Goal: Information Seeking & Learning: Find specific page/section

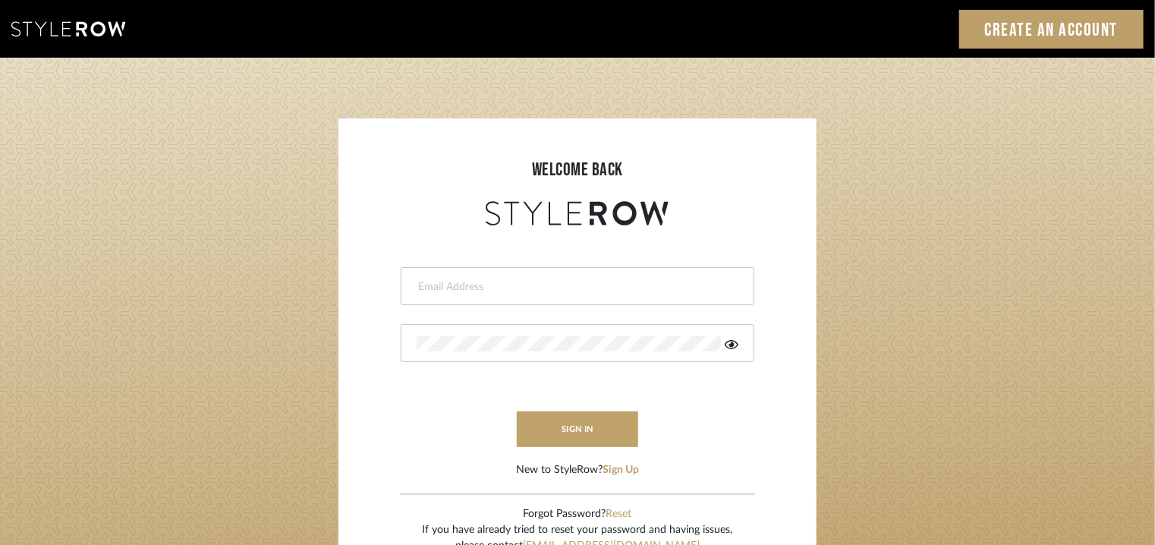
click at [555, 281] on input "email" at bounding box center [576, 286] width 318 height 15
type input "tehseen@mancini-design.com"
click at [575, 329] on div at bounding box center [578, 343] width 354 height 38
click at [571, 419] on button "sign in" at bounding box center [577, 429] width 121 height 36
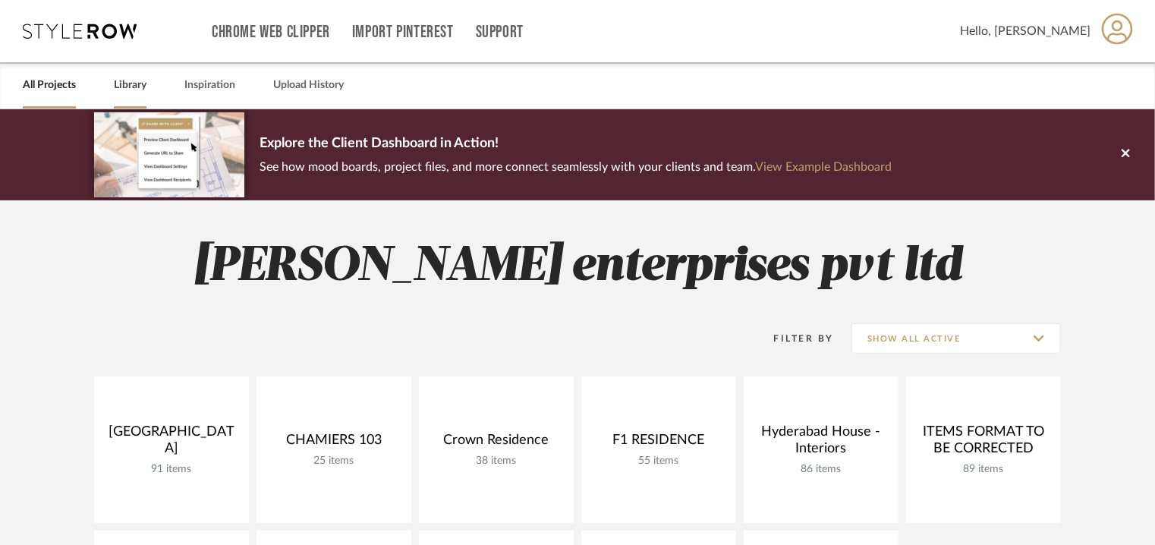
click at [124, 83] on link "Library" at bounding box center [130, 85] width 33 height 20
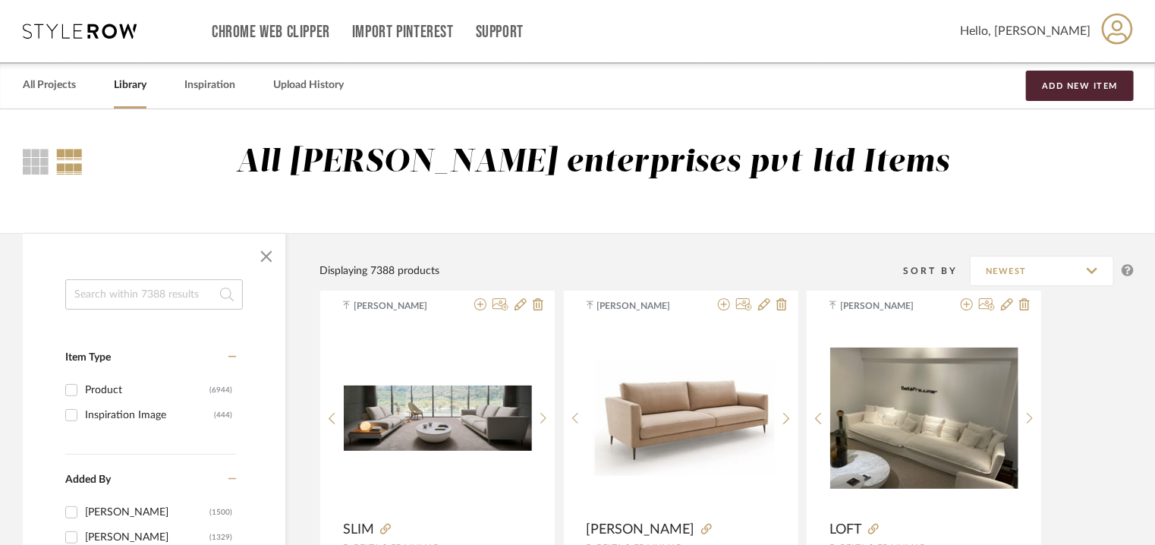
drag, startPoint x: 143, startPoint y: 294, endPoint x: 144, endPoint y: 280, distance: 14.4
click at [143, 294] on input at bounding box center [154, 294] width 178 height 30
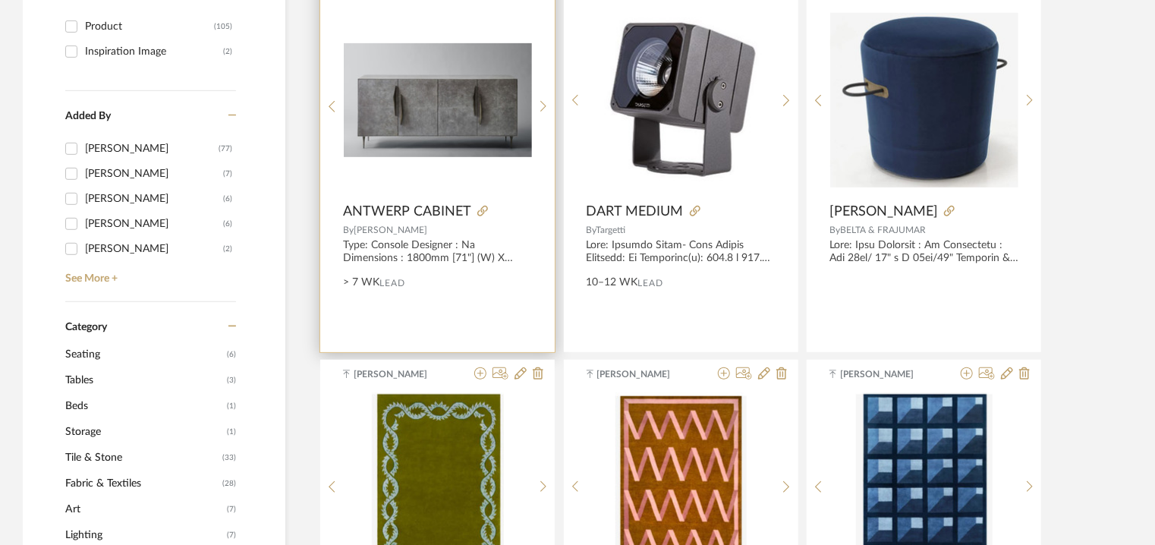
scroll to position [76, 0]
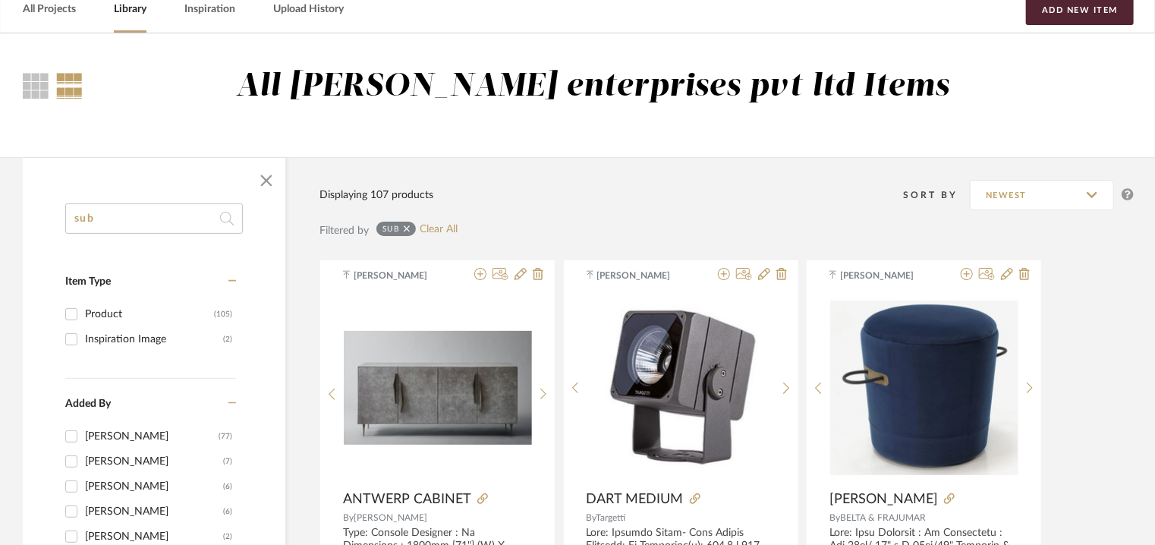
drag, startPoint x: 139, startPoint y: 219, endPoint x: 0, endPoint y: 222, distance: 138.9
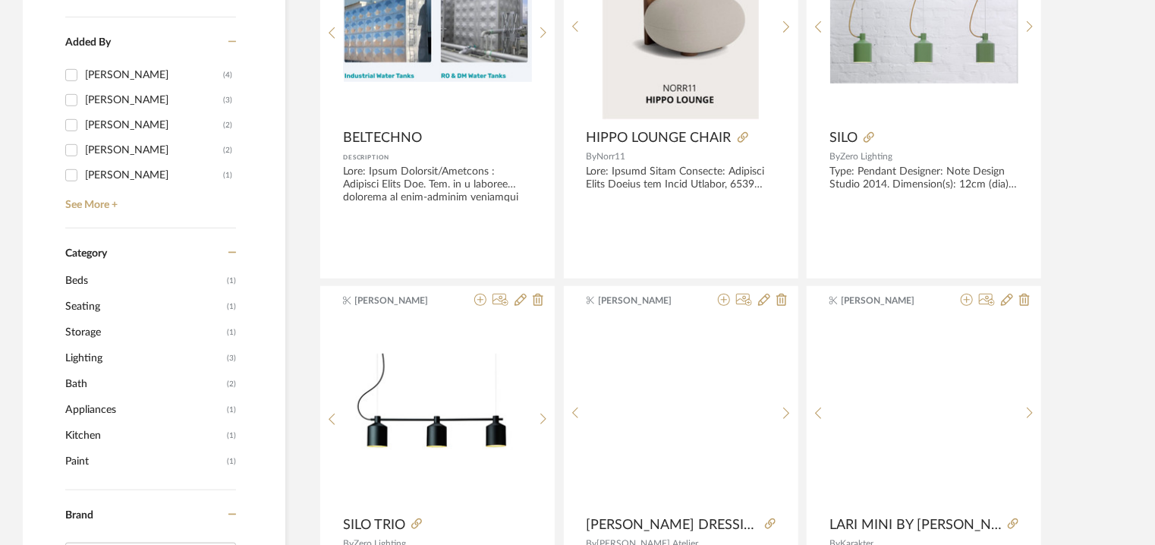
scroll to position [152, 0]
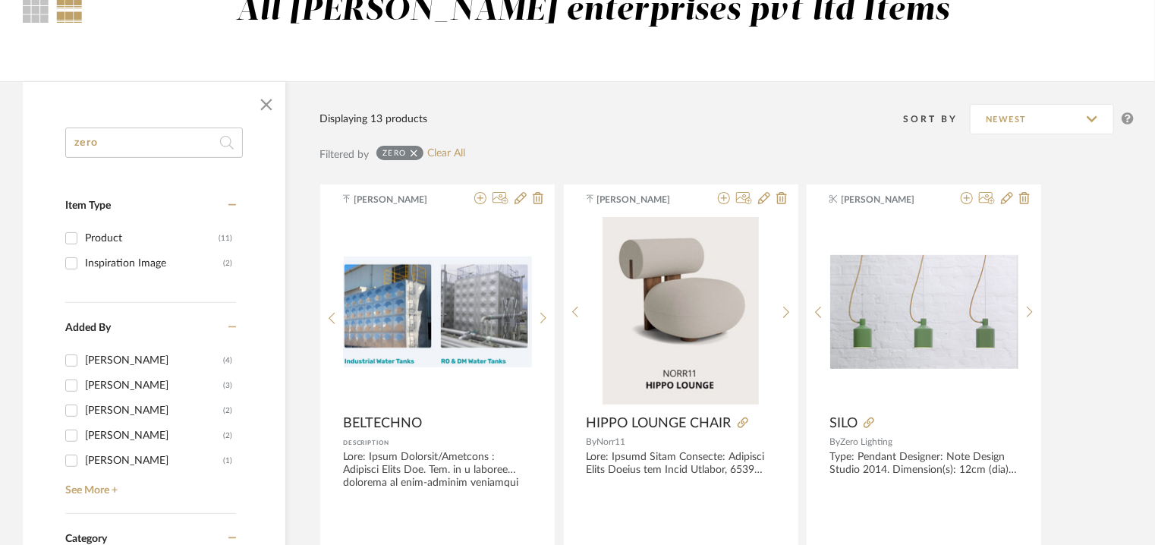
click at [73, 138] on input "zero" at bounding box center [154, 142] width 178 height 30
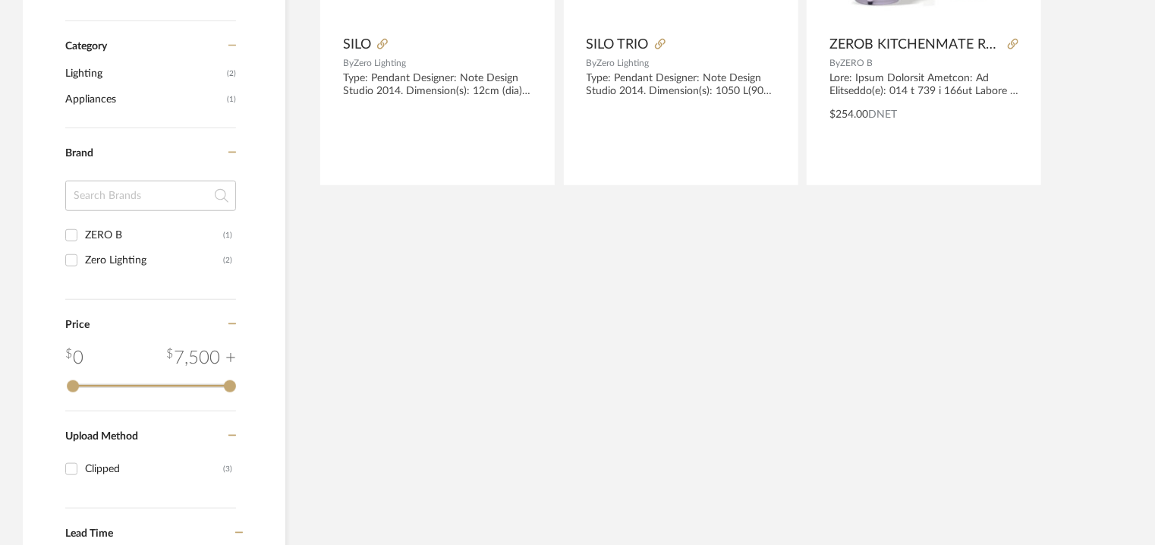
scroll to position [531, 0]
type input "sub zero"
click at [96, 96] on span "Appliances" at bounding box center [144, 99] width 158 height 26
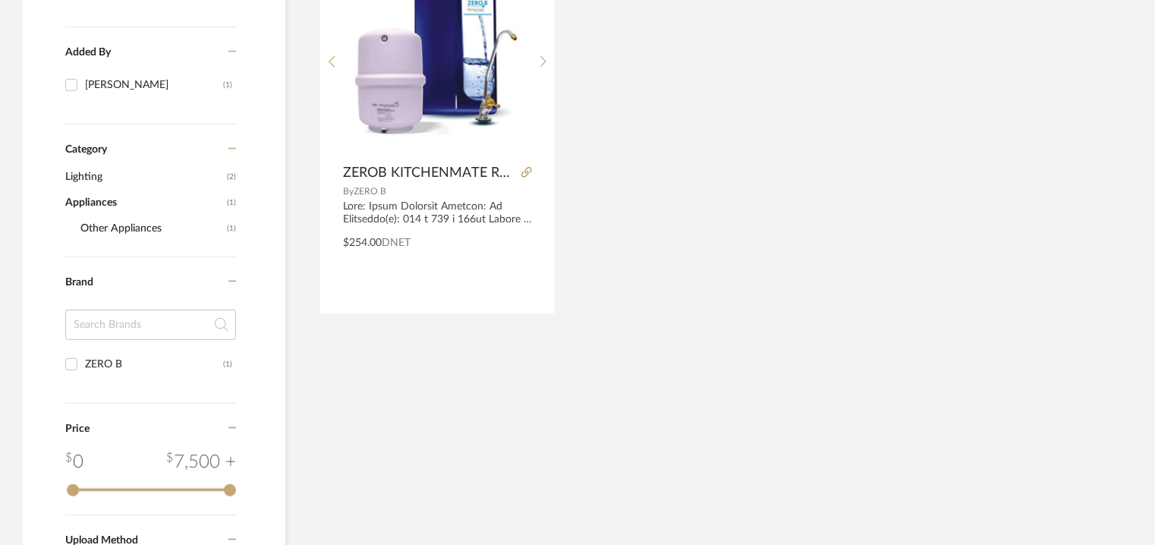
scroll to position [99, 0]
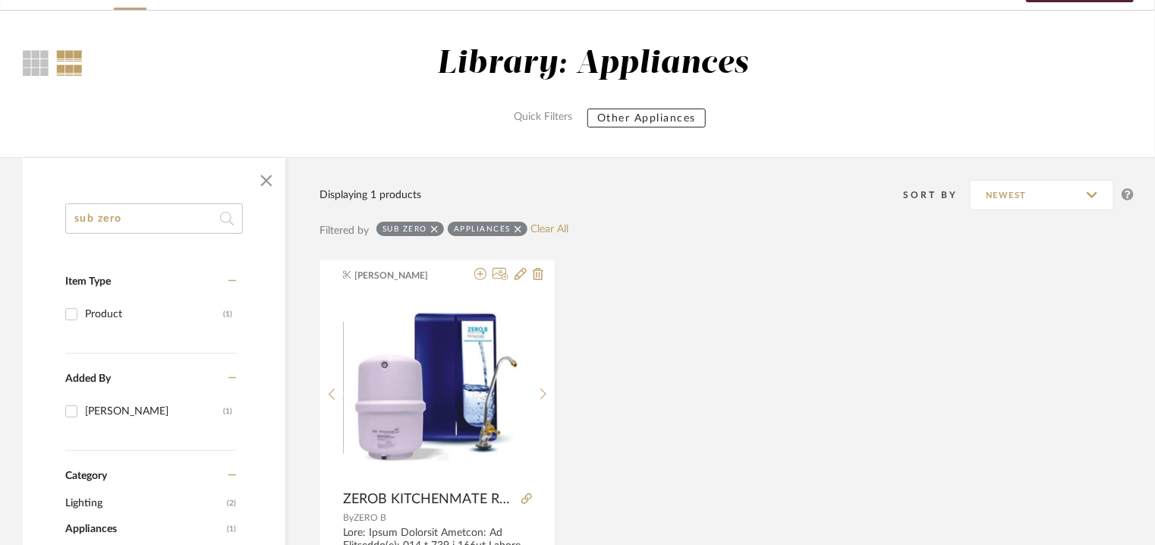
click at [437, 229] on icon at bounding box center [434, 229] width 7 height 11
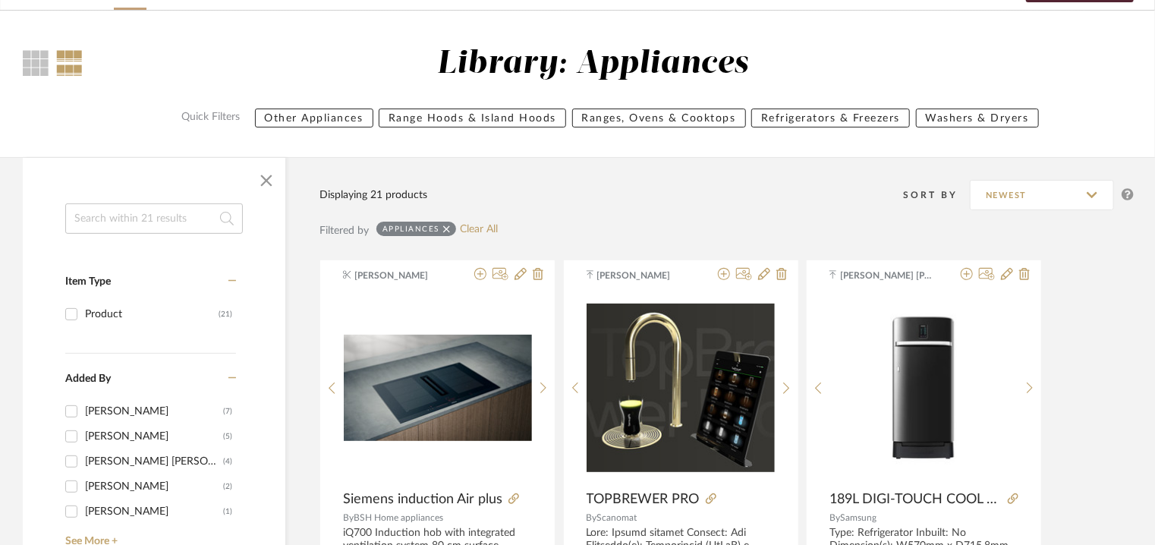
click at [445, 231] on icon at bounding box center [446, 229] width 7 height 11
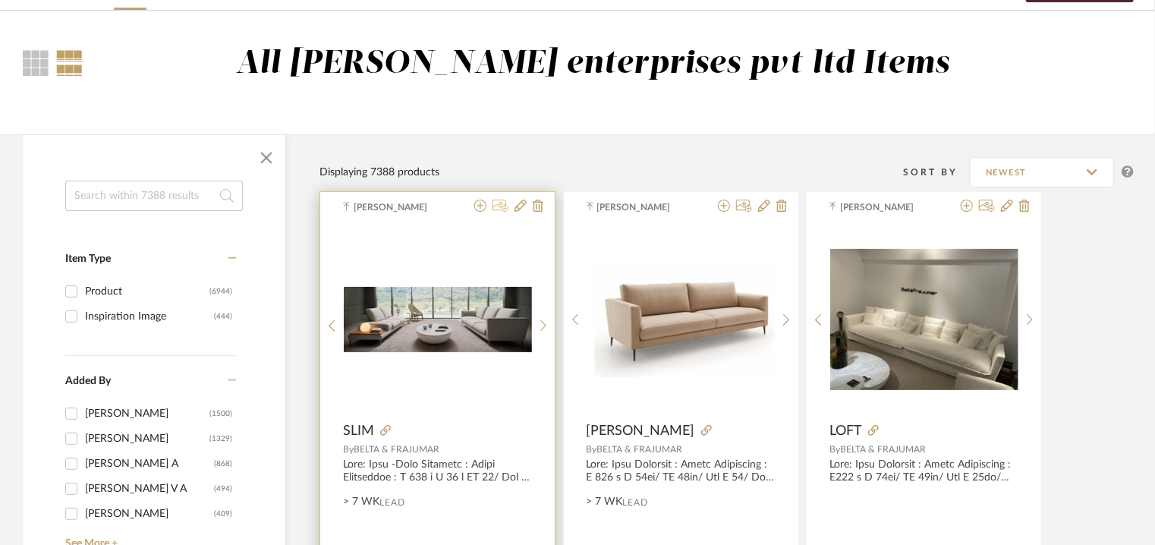
click at [501, 203] on icon at bounding box center [500, 206] width 16 height 12
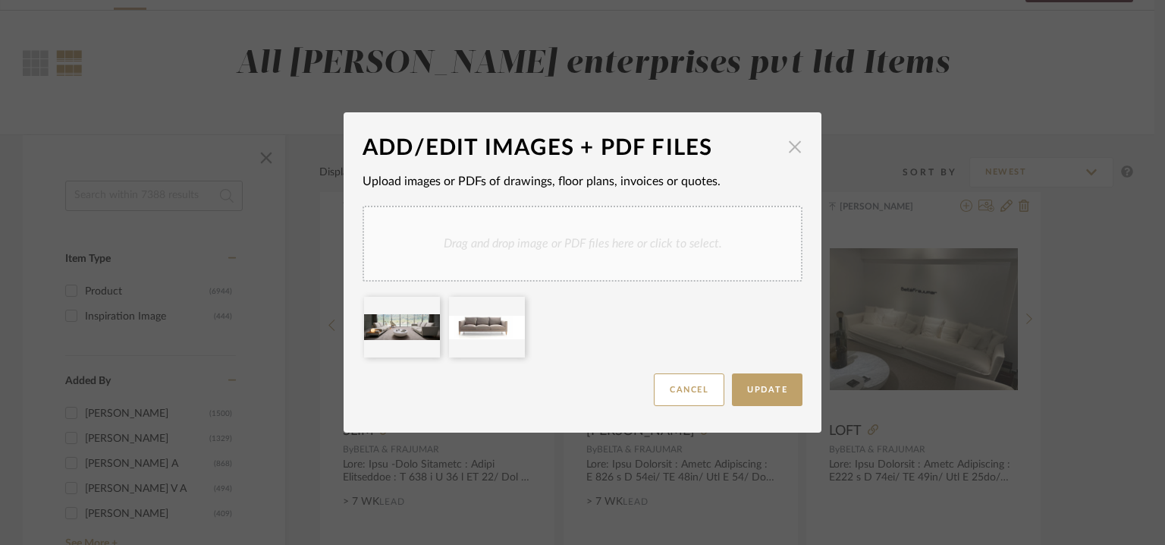
click at [795, 146] on span "button" at bounding box center [795, 146] width 30 height 30
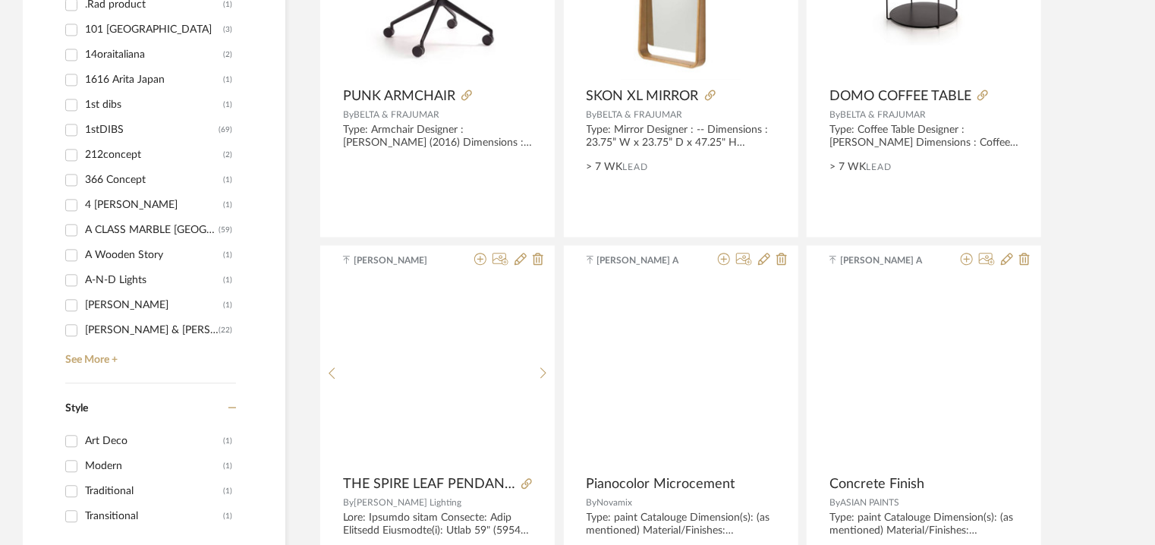
scroll to position [1616, 0]
